Goal: Task Accomplishment & Management: Manage account settings

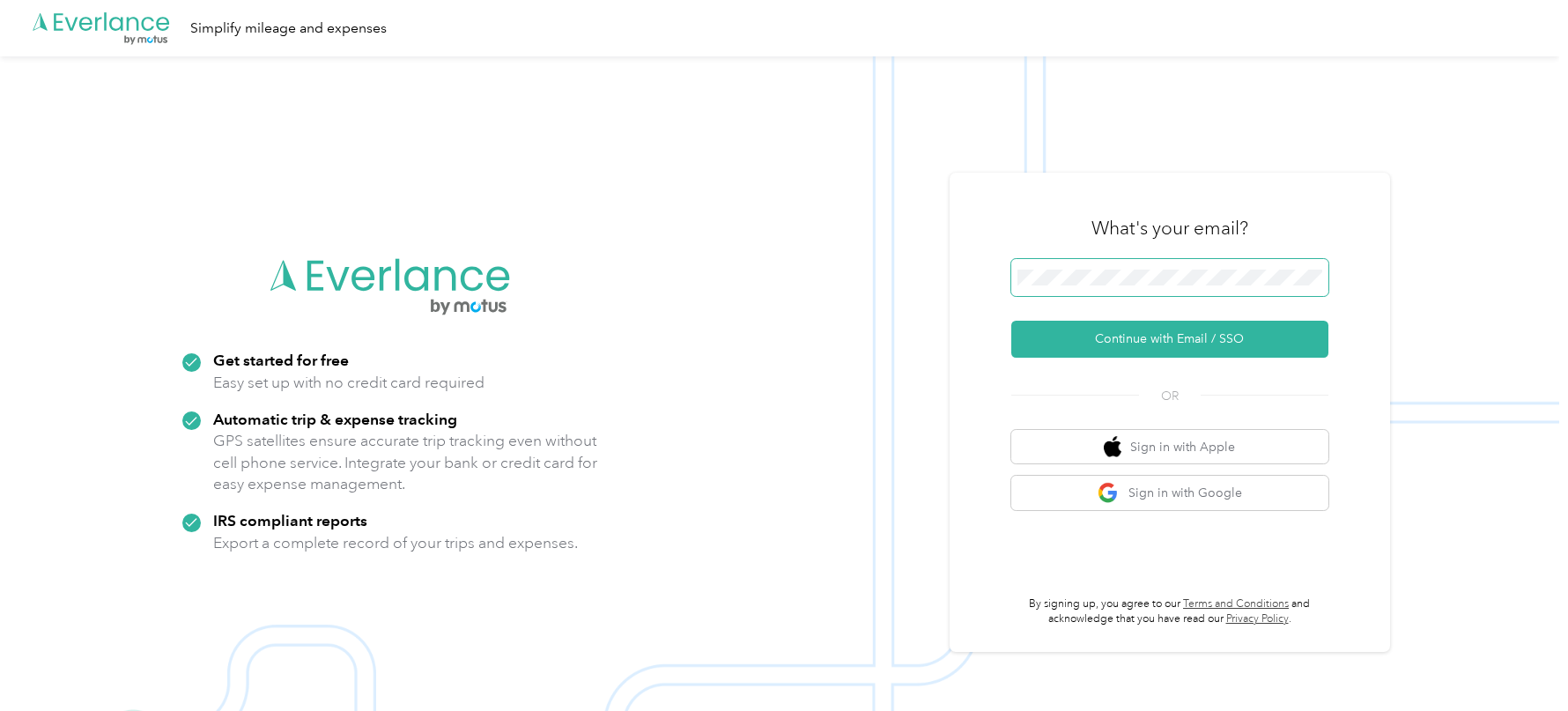
click at [1246, 292] on span at bounding box center [1169, 277] width 317 height 37
click at [1128, 347] on button "Continue with Email / SSO" at bounding box center [1169, 339] width 317 height 37
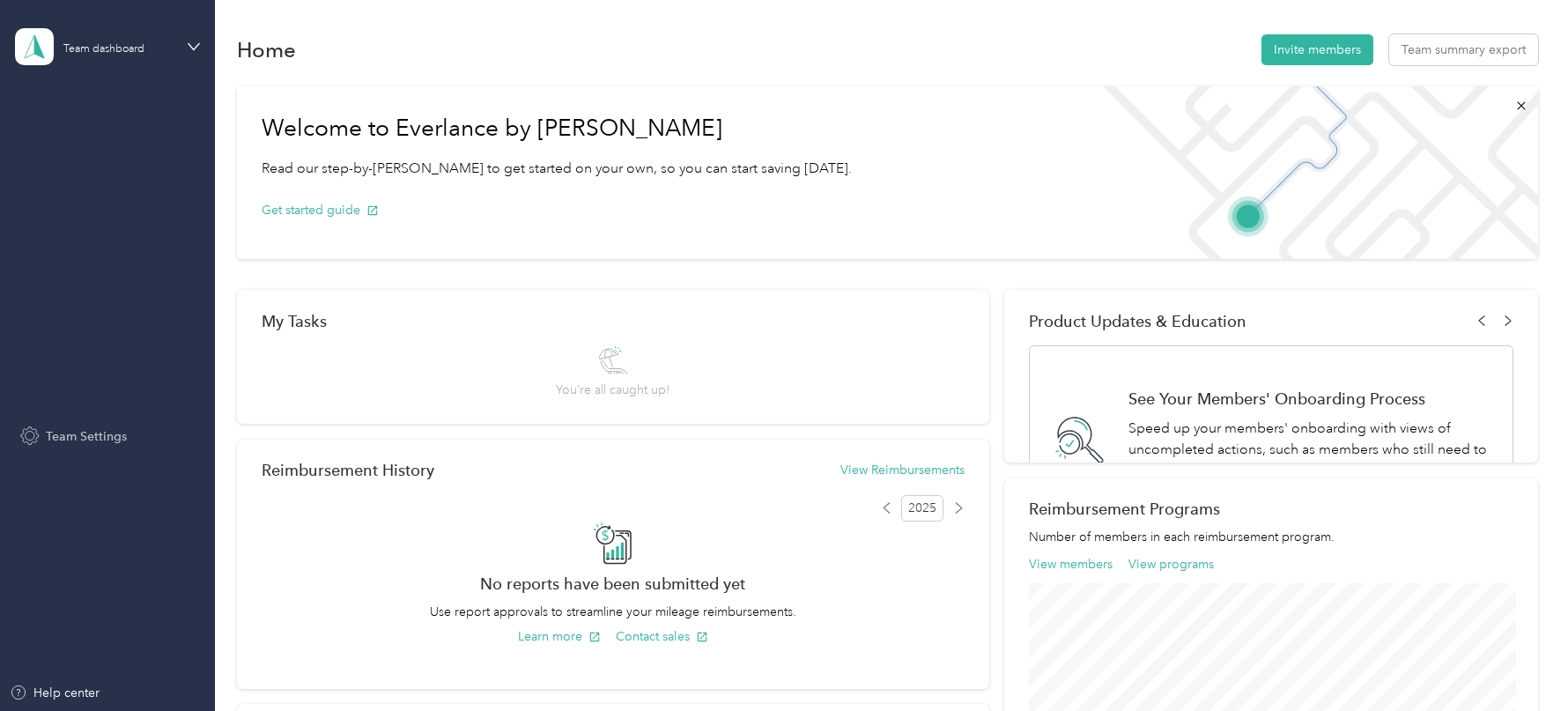
click at [109, 441] on span "Team Settings" at bounding box center [86, 437] width 81 height 18
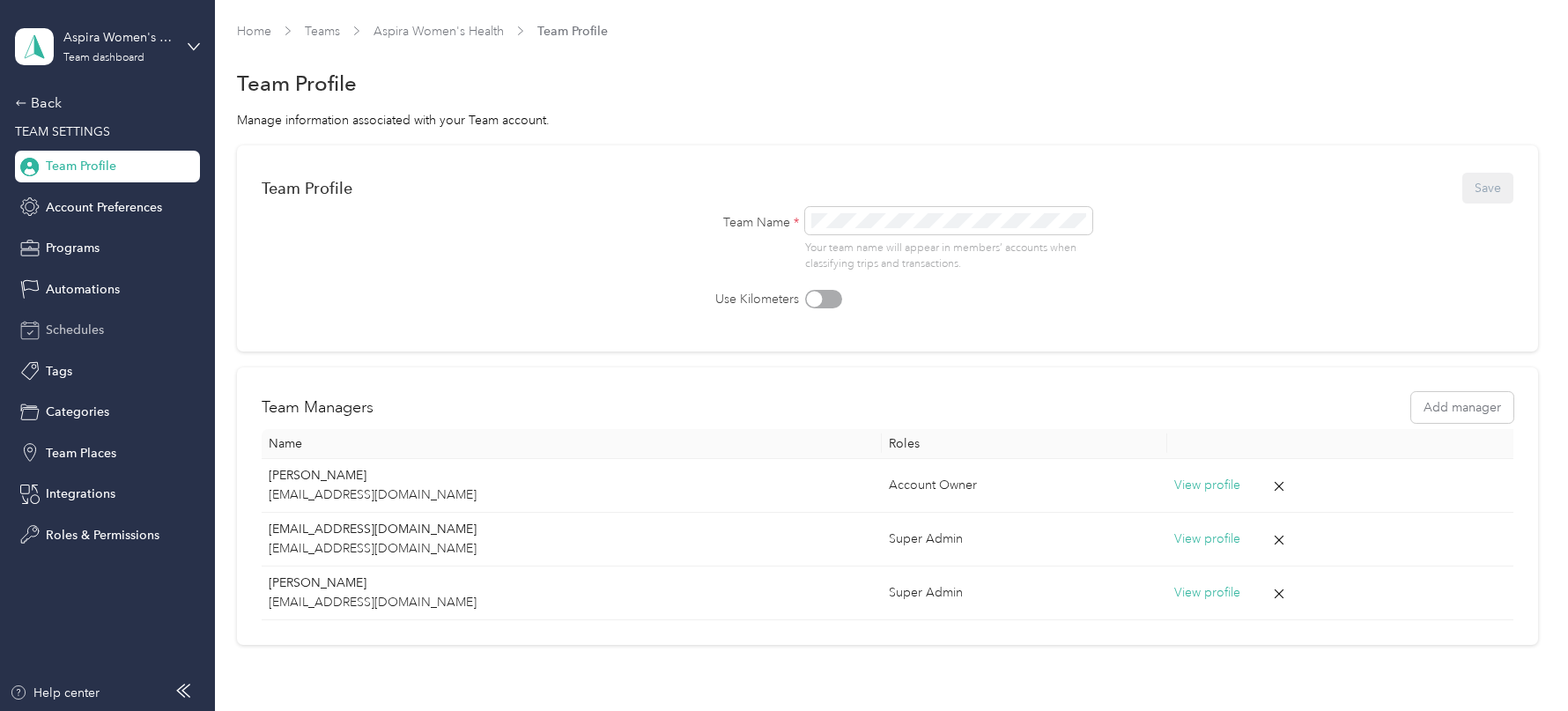
click at [101, 325] on span "Schedules" at bounding box center [75, 330] width 58 height 18
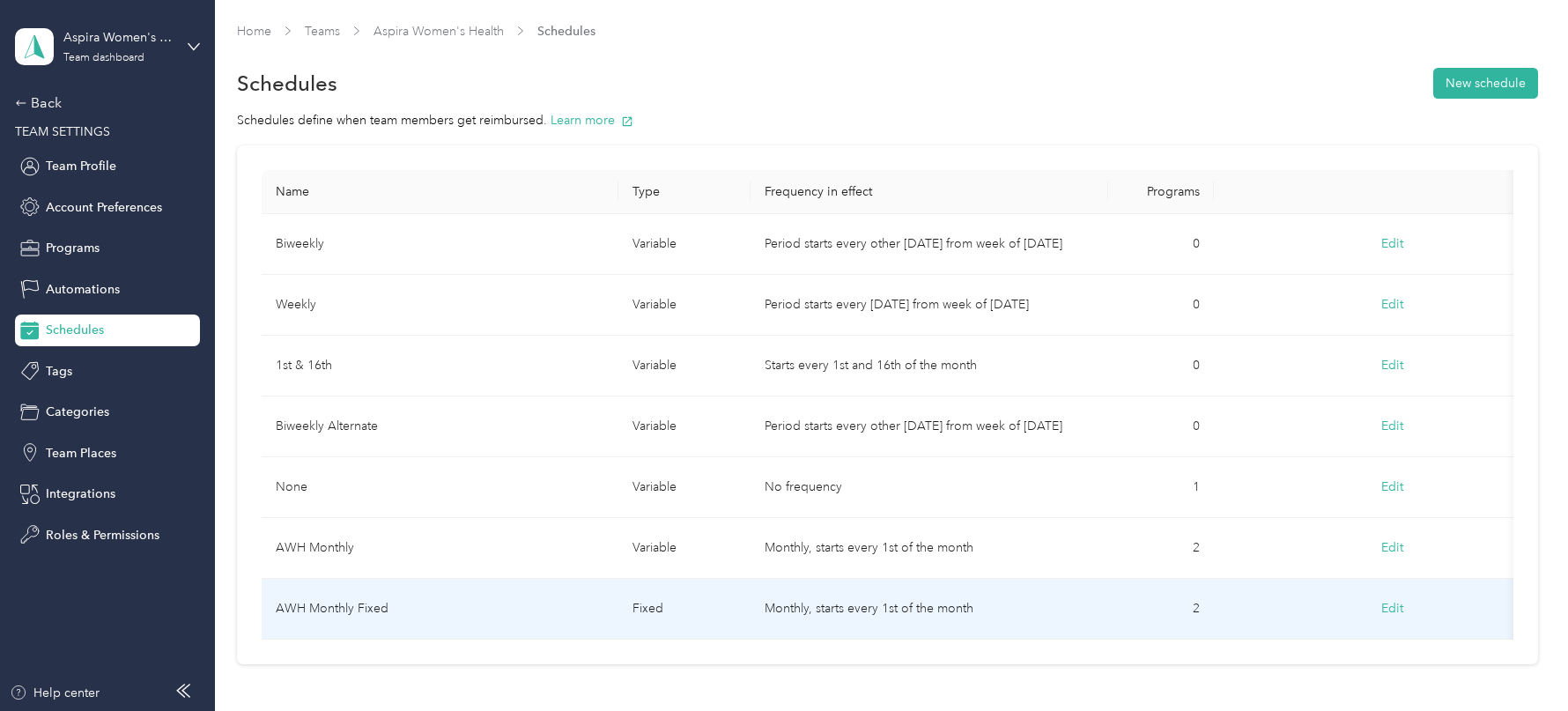
click at [451, 546] on td "AWH Monthly" at bounding box center [440, 549] width 358 height 61
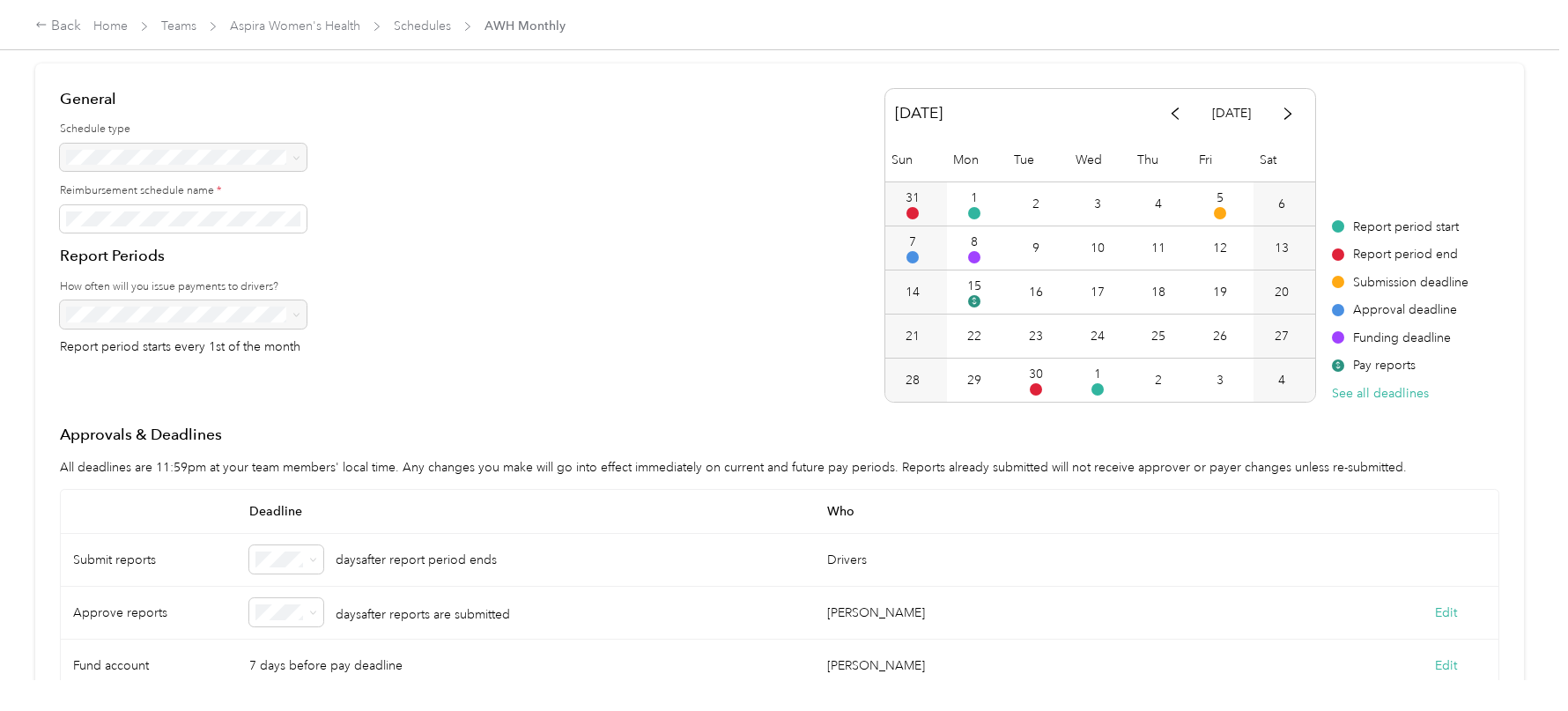
scroll to position [89, 0]
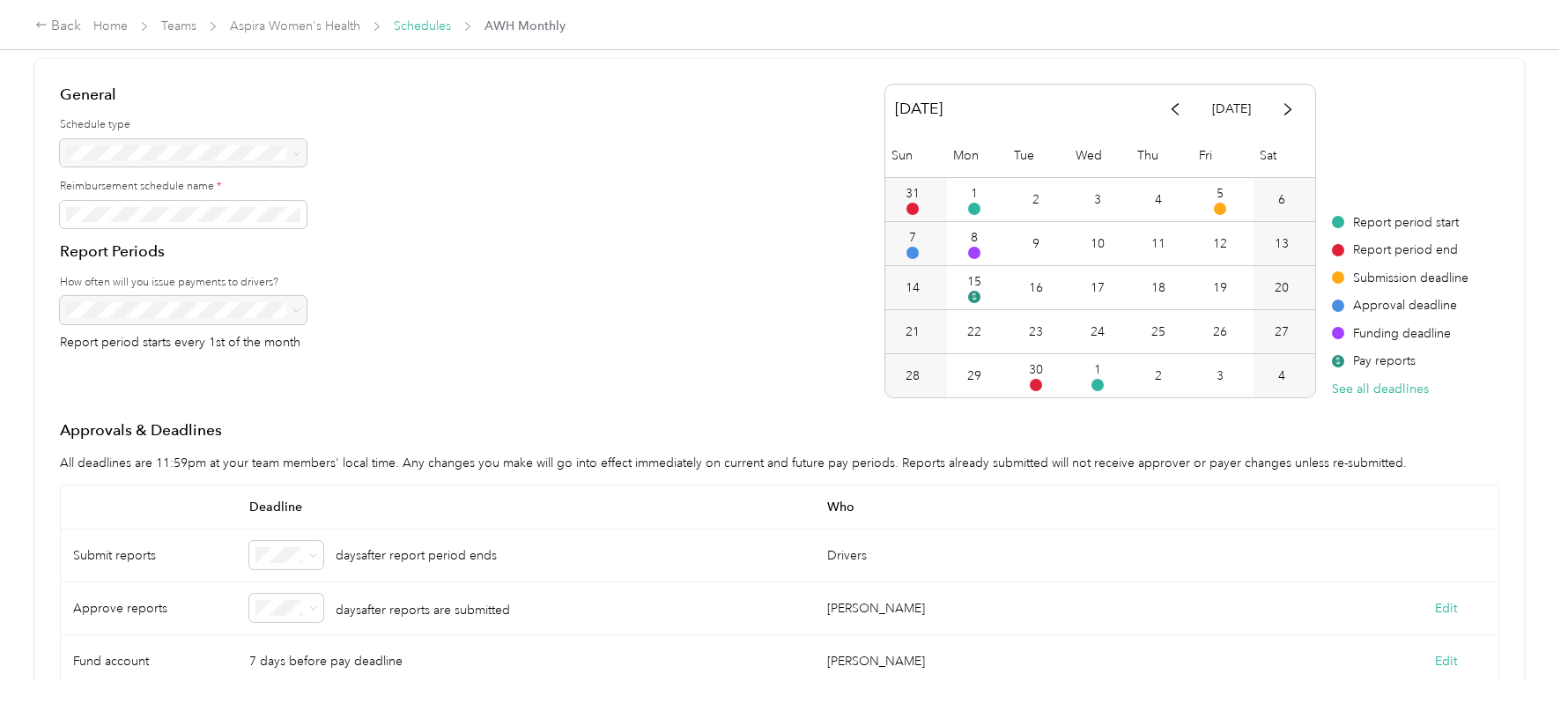
click at [417, 21] on link "Schedules" at bounding box center [422, 25] width 57 height 15
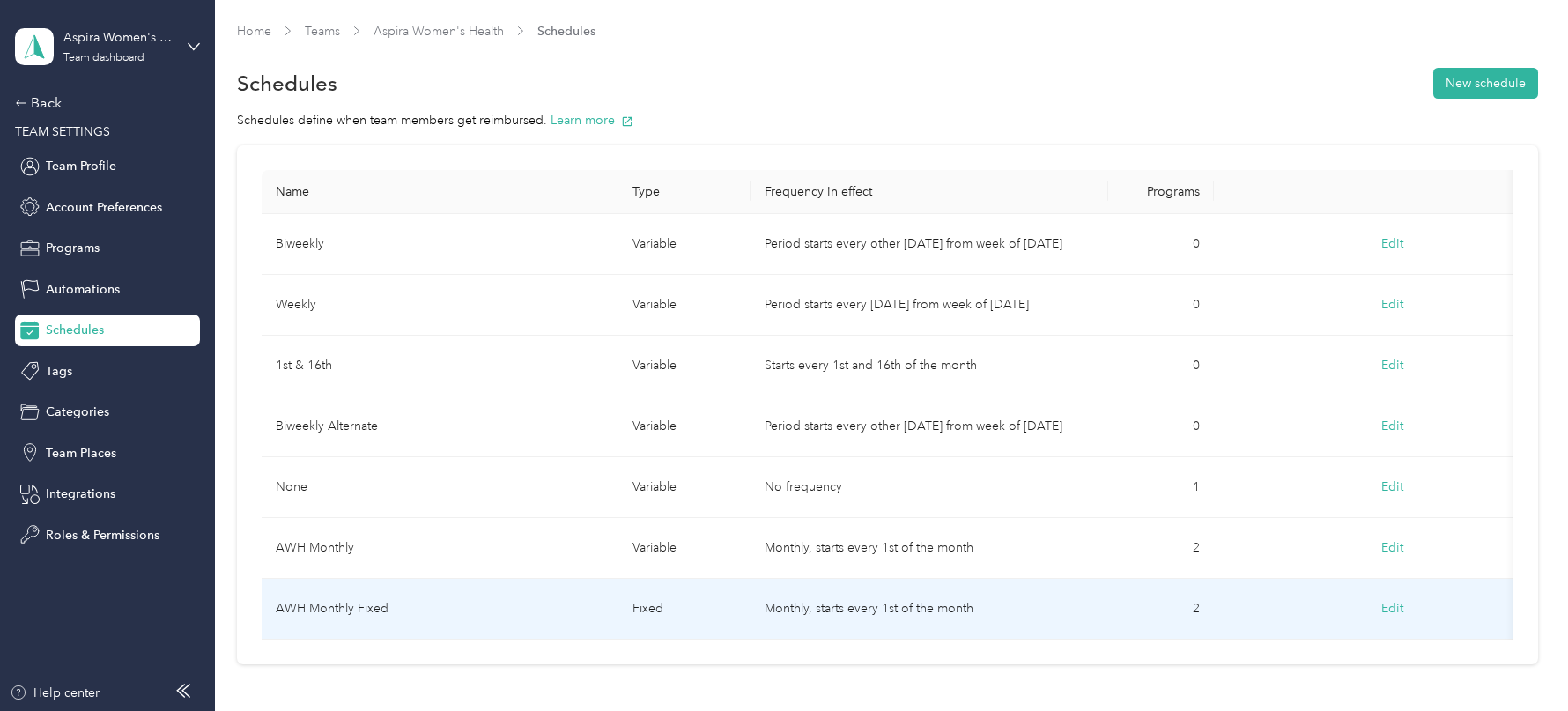
click at [399, 596] on td "AWH Monthly Fixed" at bounding box center [440, 609] width 358 height 61
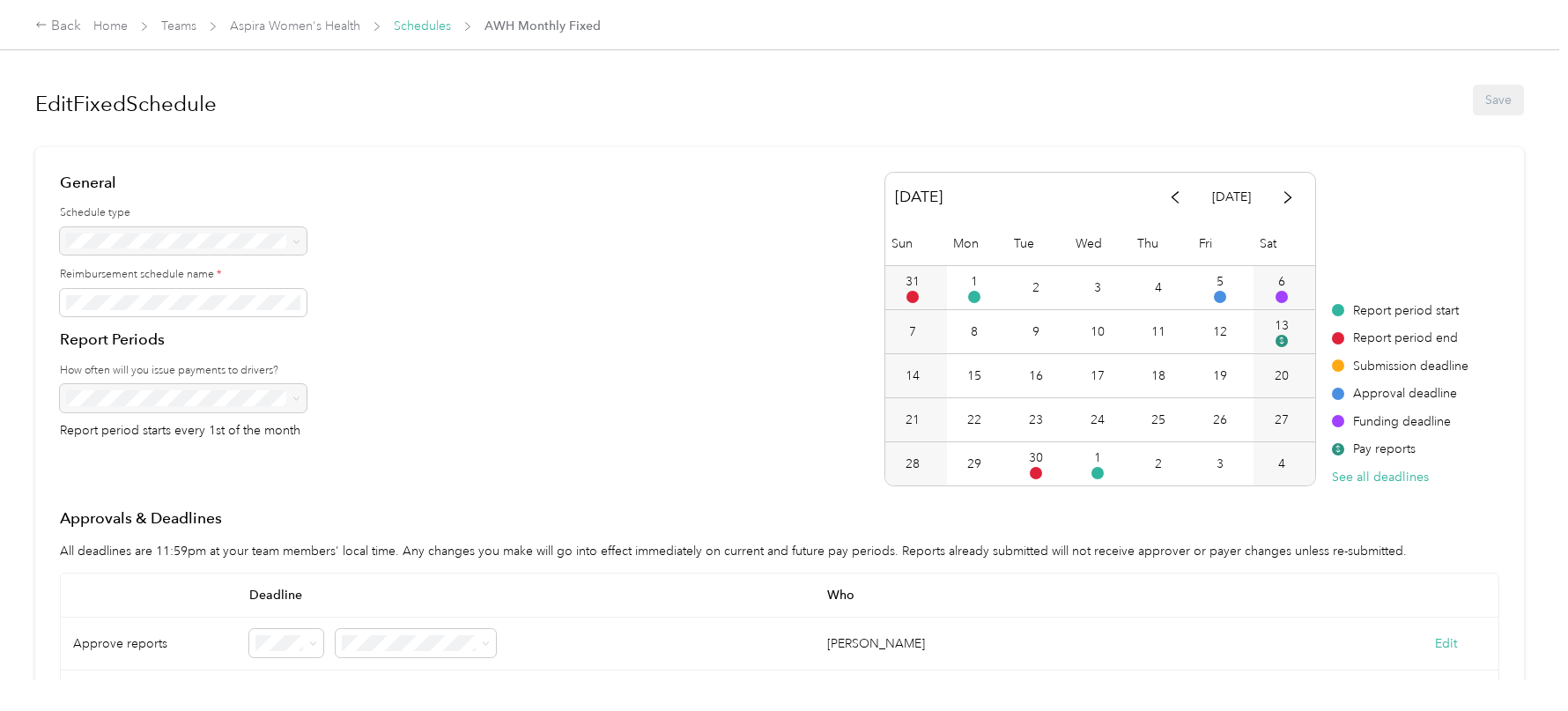
click at [408, 25] on link "Schedules" at bounding box center [422, 25] width 57 height 15
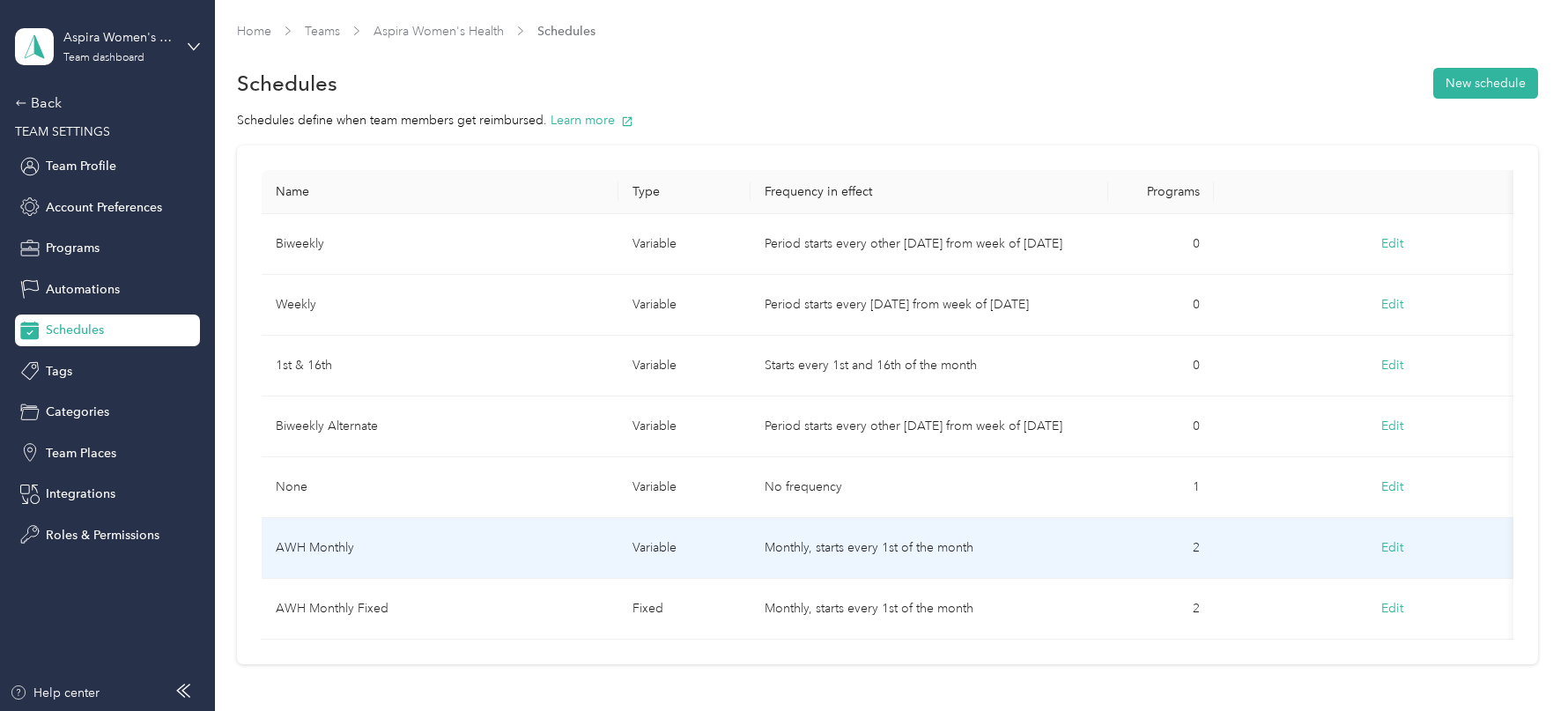
click at [409, 555] on td "AWH Monthly" at bounding box center [440, 549] width 358 height 61
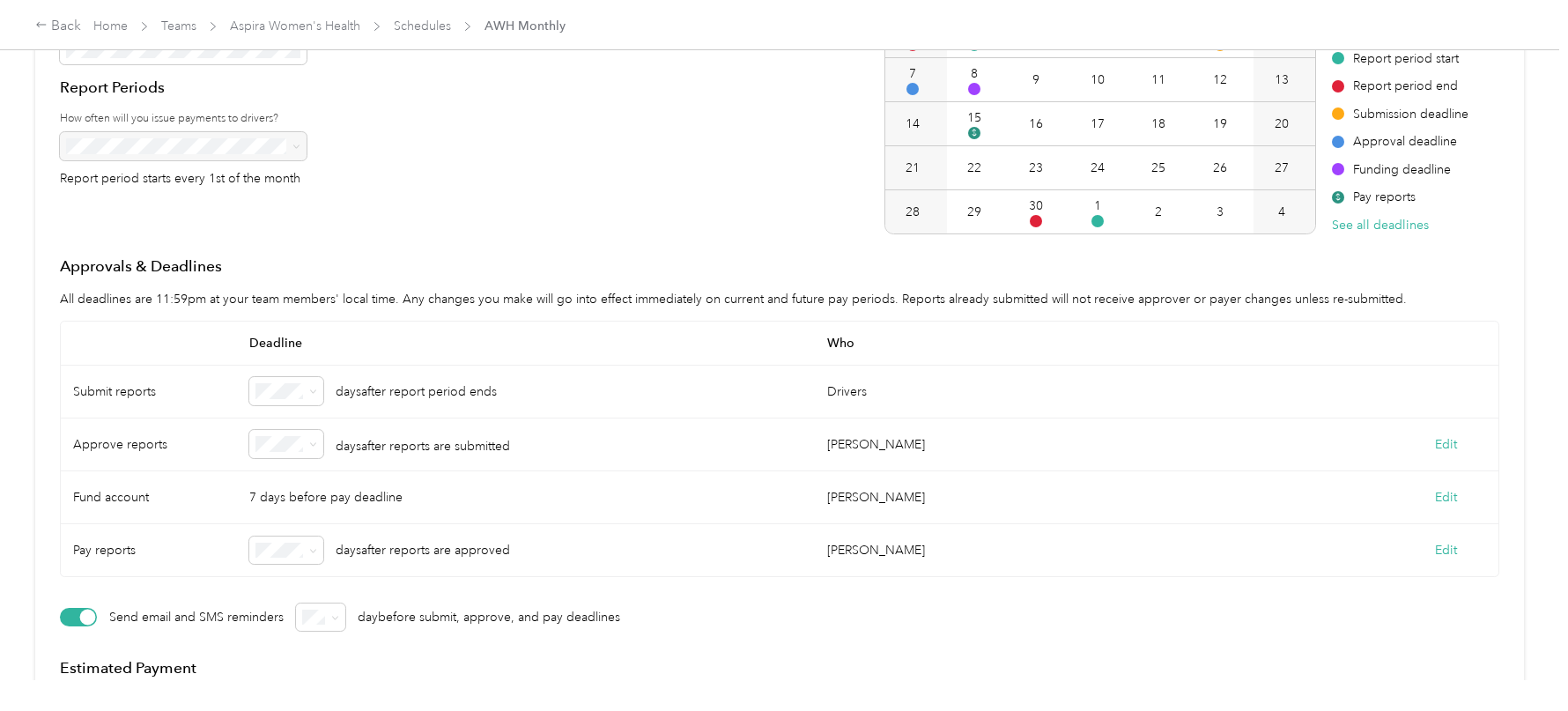
scroll to position [300, 0]
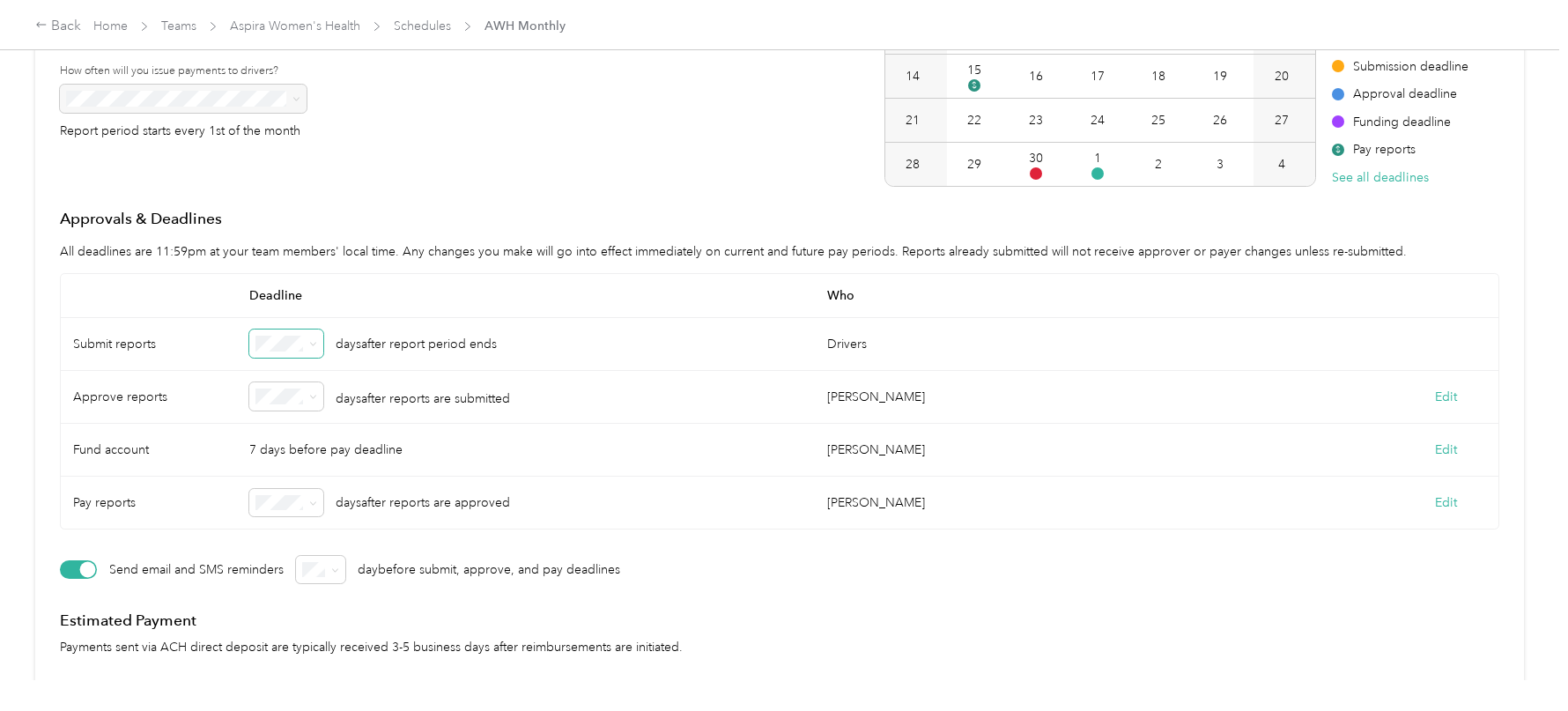
click at [312, 352] on span at bounding box center [286, 343] width 74 height 28
click at [307, 346] on span at bounding box center [310, 343] width 14 height 13
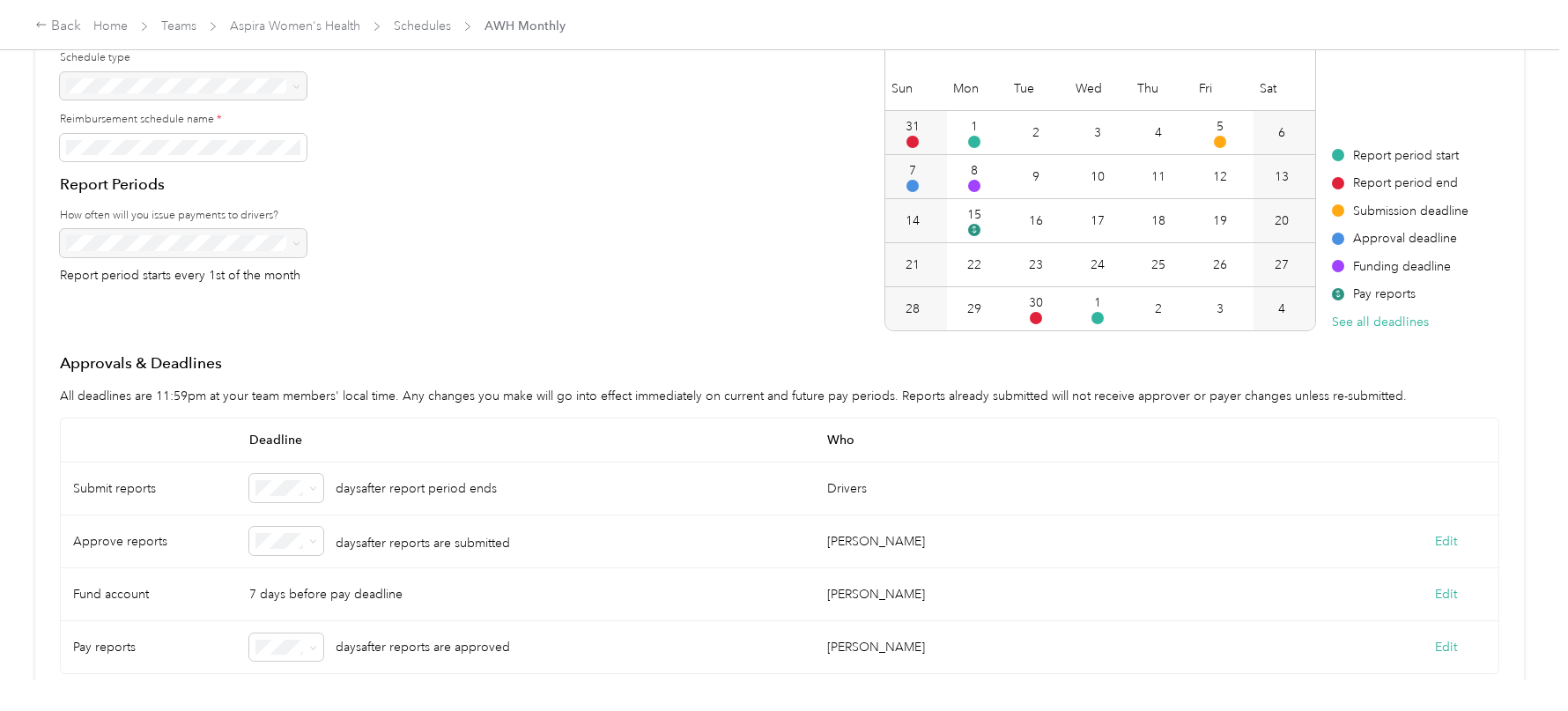
scroll to position [0, 0]
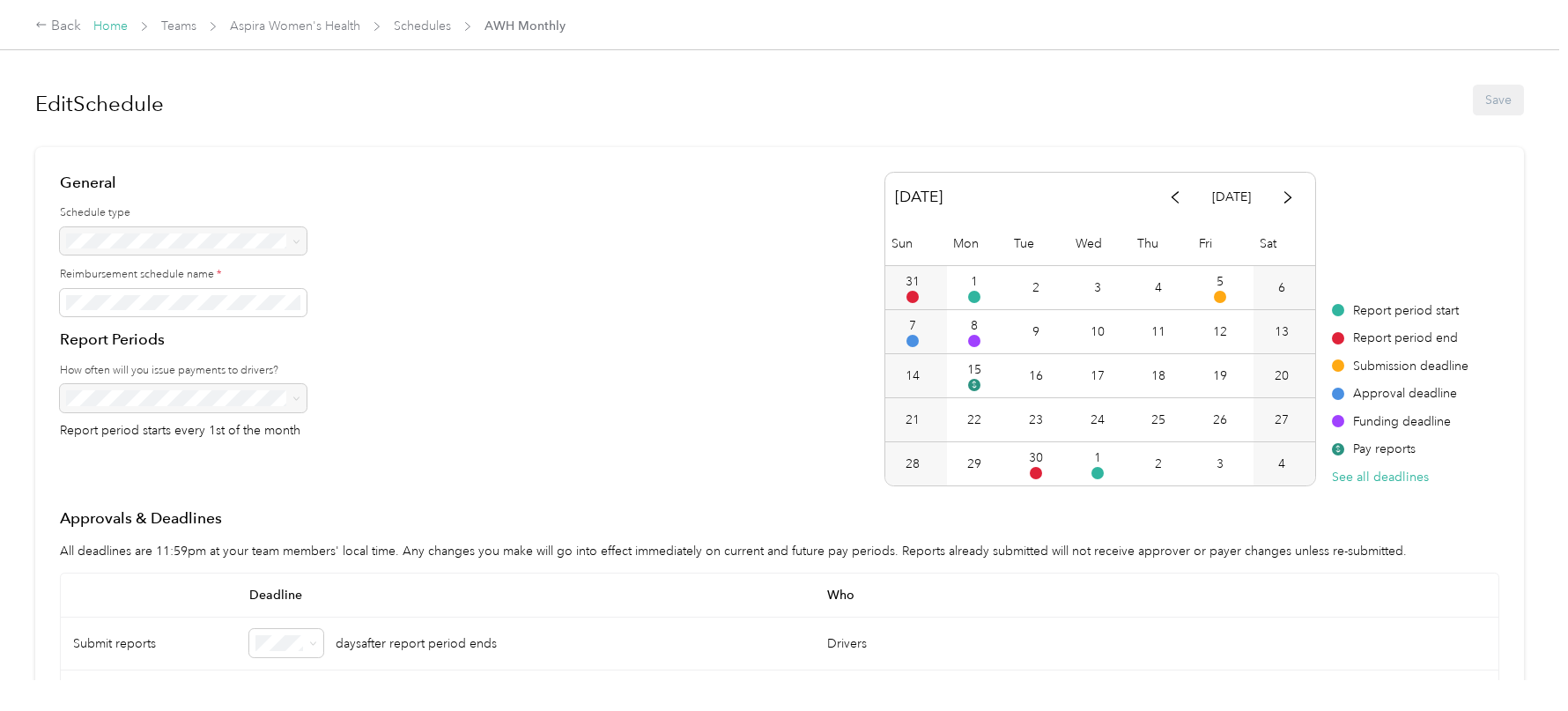
click at [116, 24] on link "Home" at bounding box center [110, 25] width 34 height 15
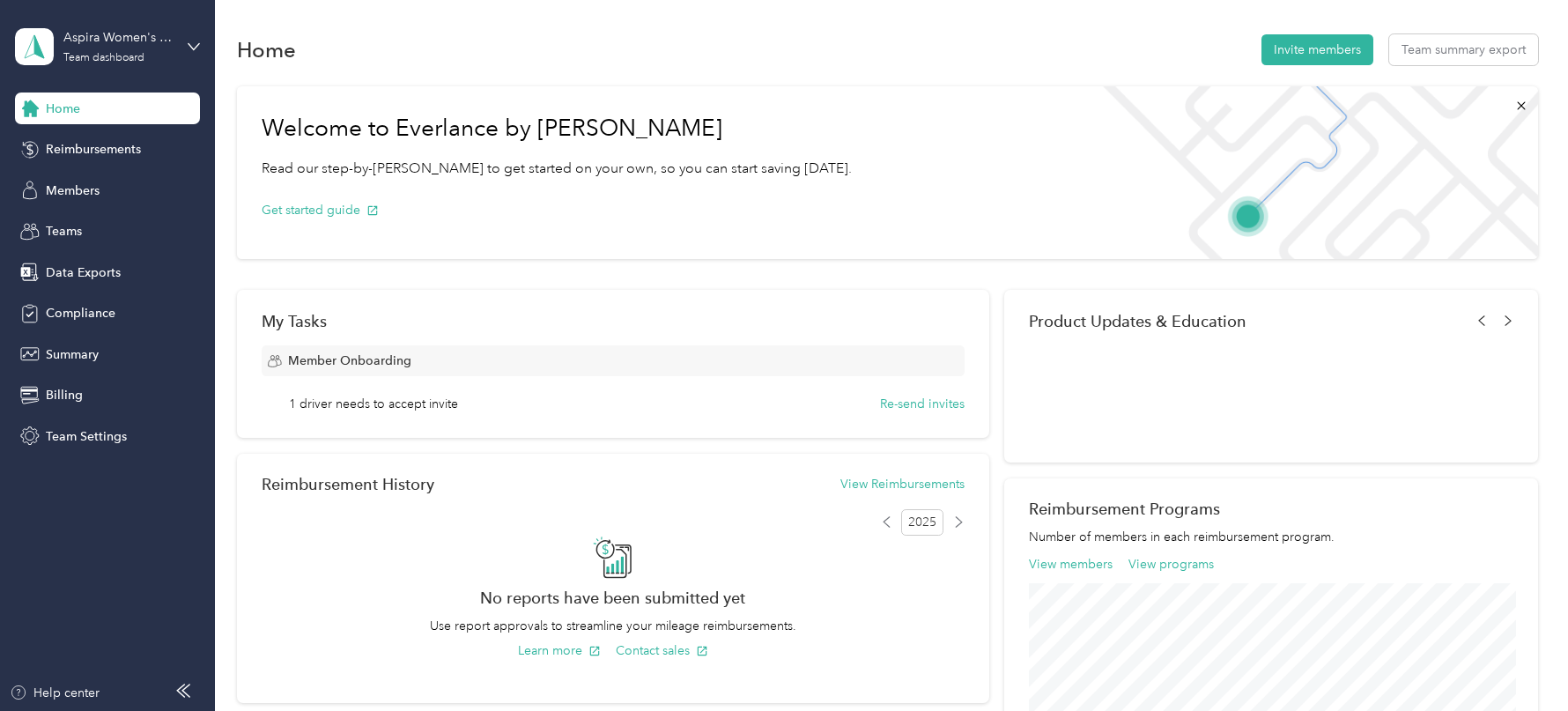
click at [116, 24] on div "Aspira Women's Health Team dashboard" at bounding box center [107, 46] width 185 height 61
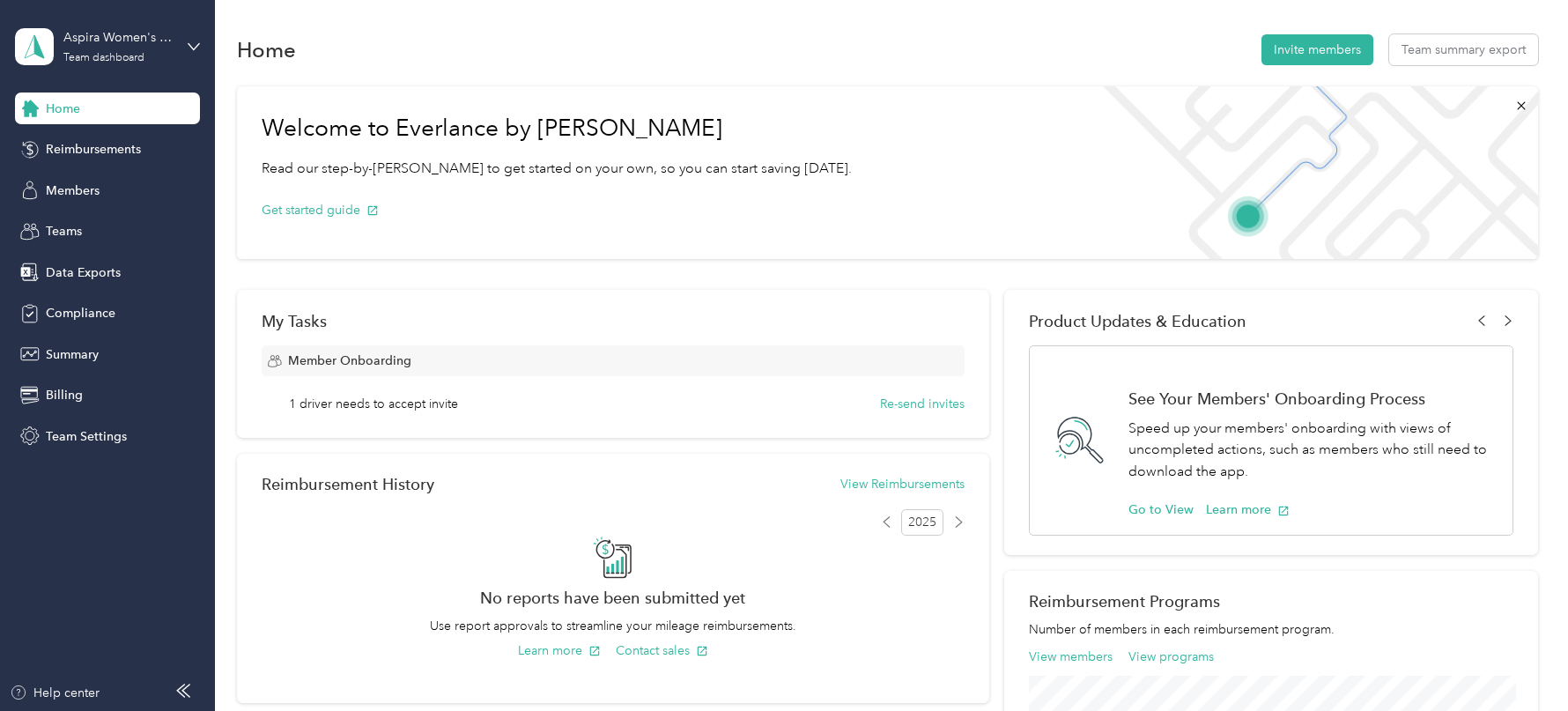
click at [131, 227] on div "Log out" at bounding box center [200, 226] width 346 height 31
